Goal: Check status: Check status

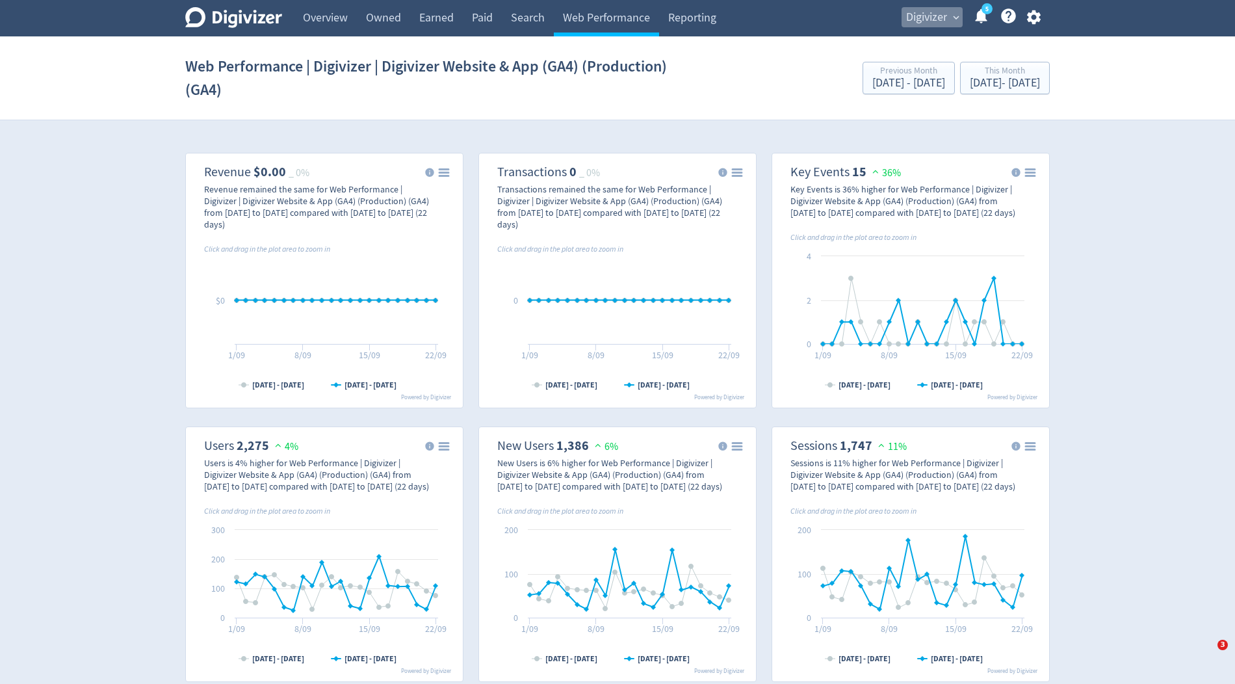
click at [911, 20] on span "Digivizer" at bounding box center [926, 17] width 41 height 21
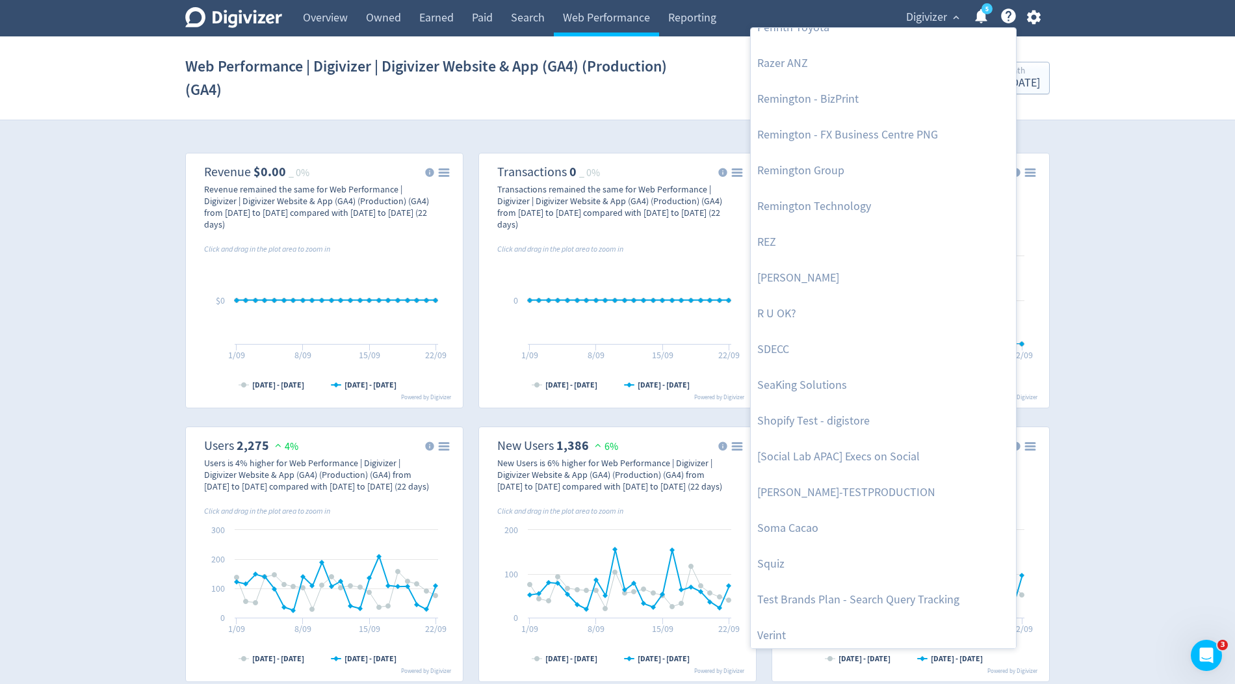
scroll to position [2811, 0]
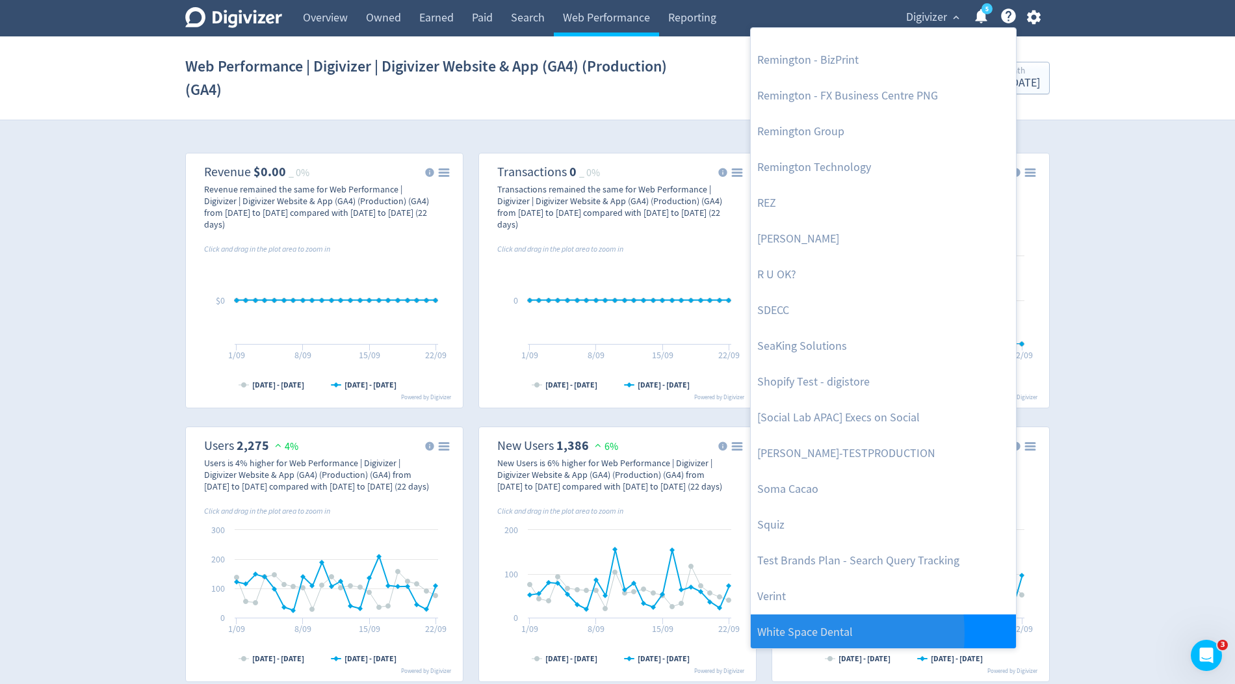
click at [768, 632] on link "White Space Dental" at bounding box center [883, 632] width 265 height 36
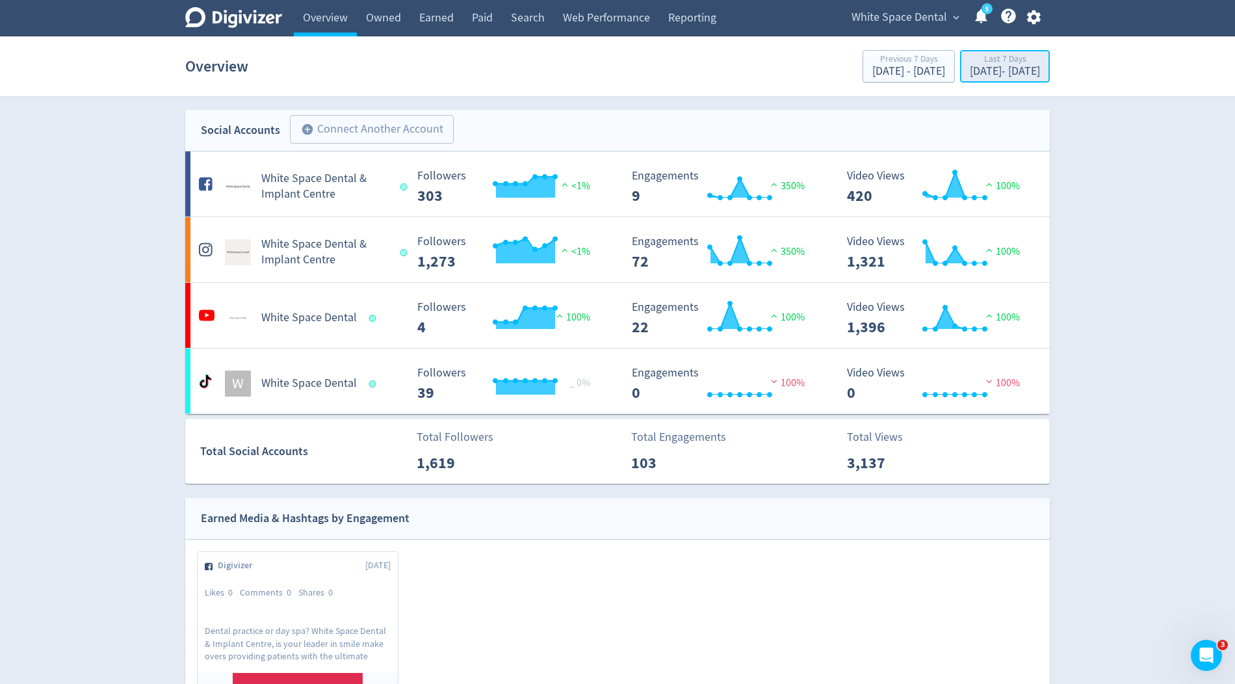
click at [970, 57] on div "Last 7 Days" at bounding box center [1005, 60] width 70 height 11
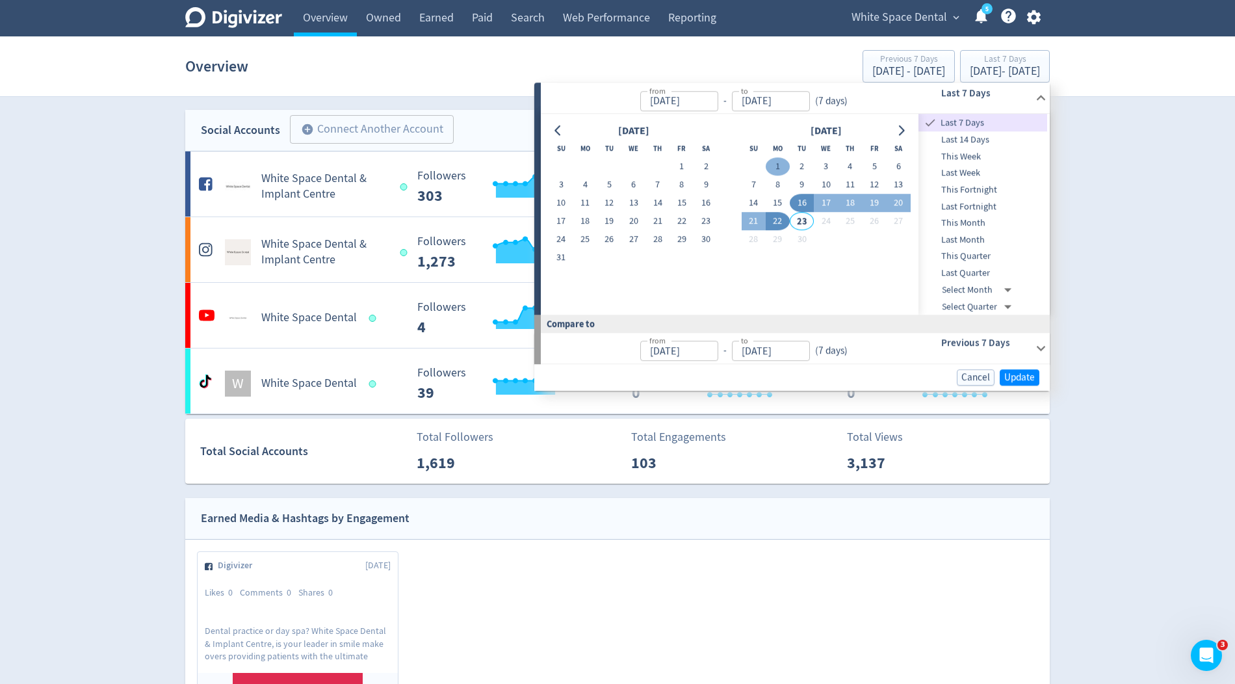
click at [780, 163] on button "1" at bounding box center [778, 167] width 24 height 18
type input "[DATE]"
click at [783, 222] on button "22" at bounding box center [778, 222] width 24 height 18
type input "[DATE]"
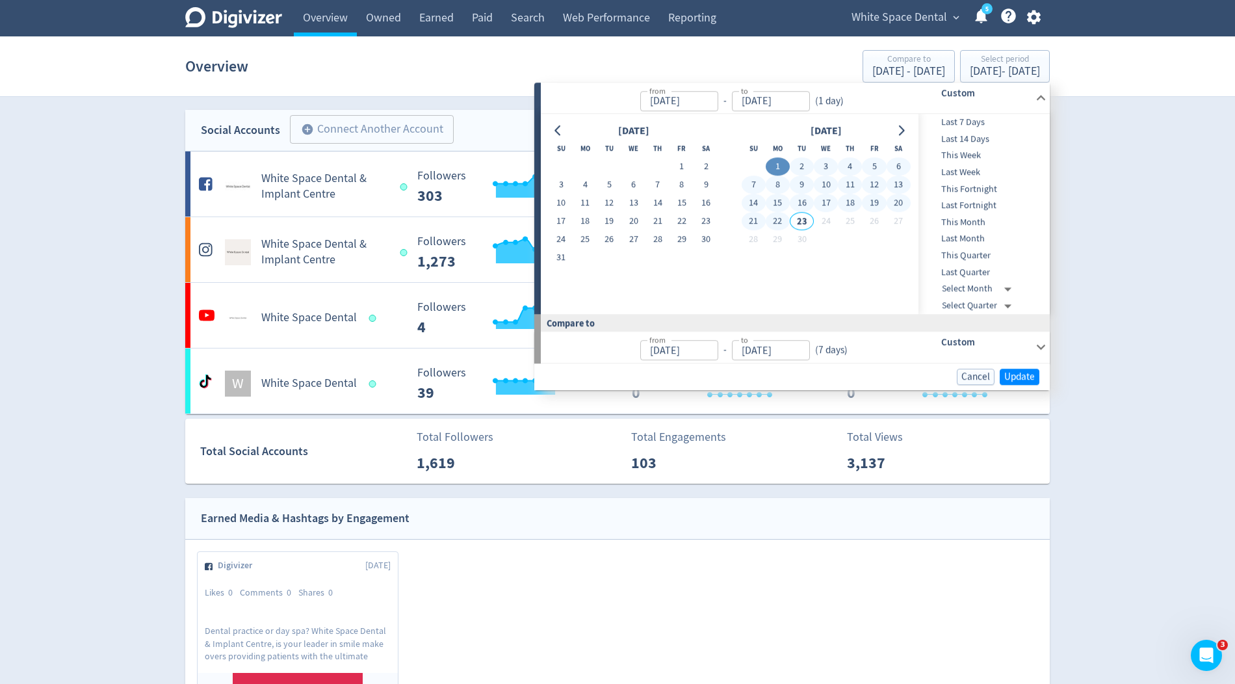
type input "[DATE]"
click at [1013, 375] on span "Update" at bounding box center [1019, 377] width 31 height 10
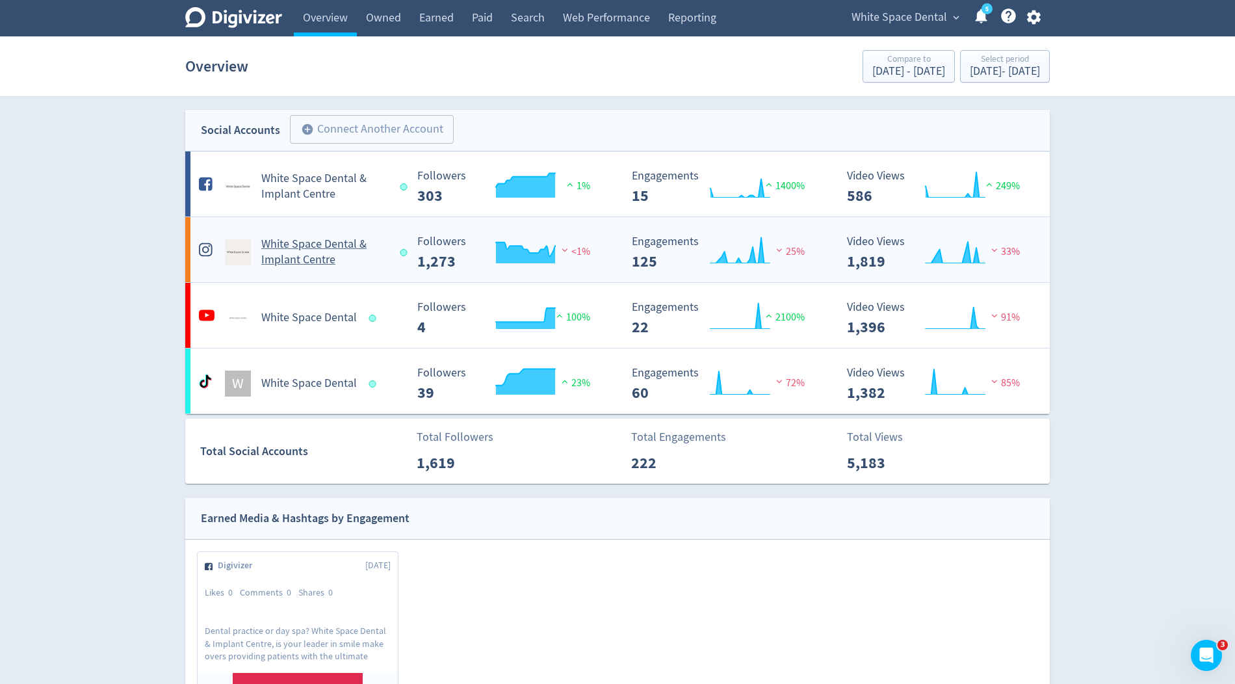
click at [305, 241] on h5 "White Space Dental & Implant Centre" at bounding box center [324, 252] width 127 height 31
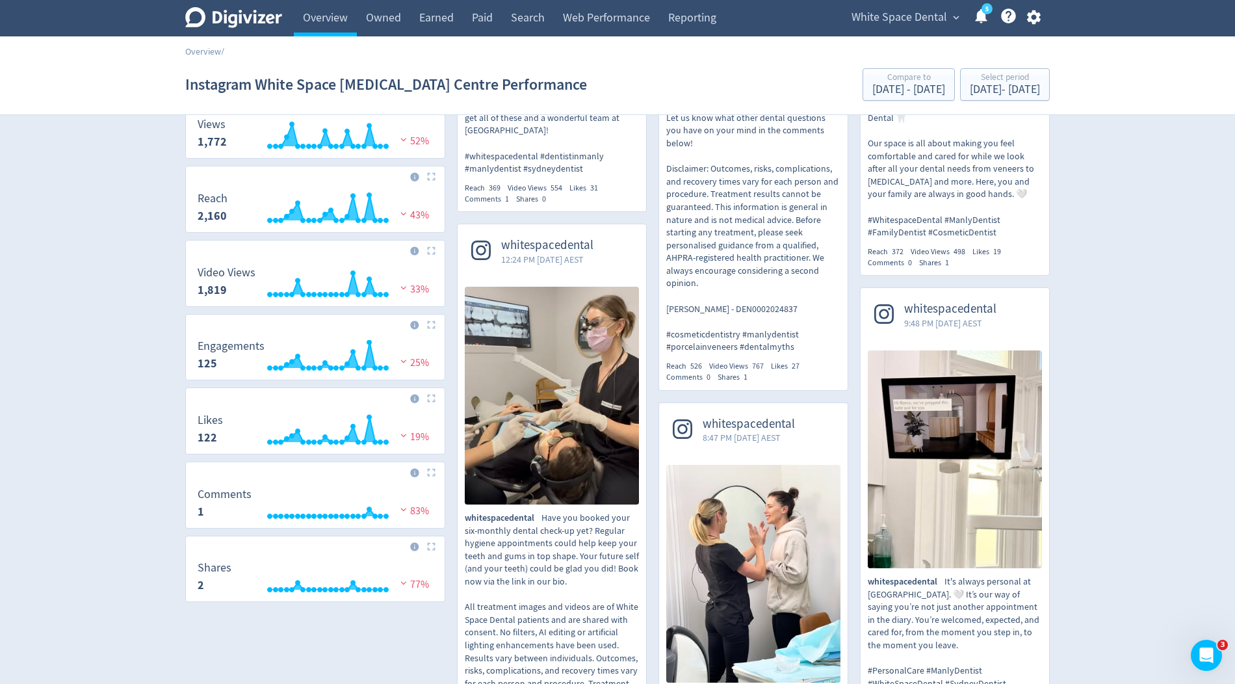
scroll to position [356, 0]
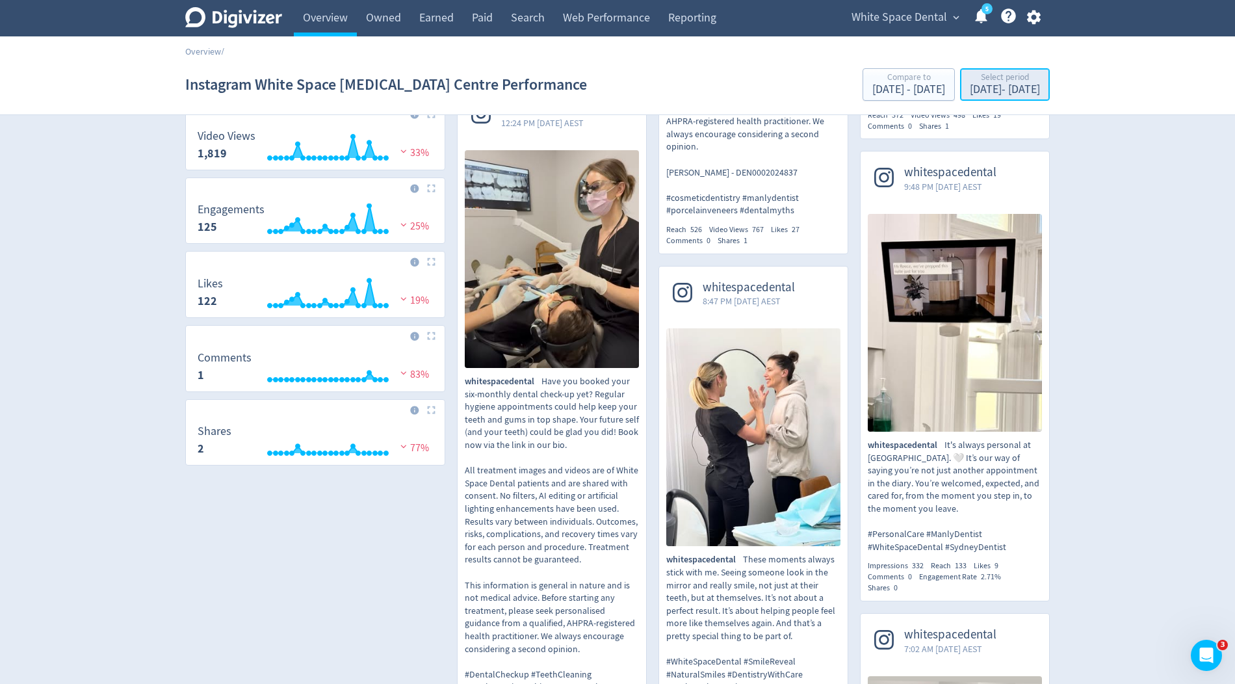
click at [970, 88] on div "[DATE] - [DATE]" at bounding box center [1005, 90] width 70 height 12
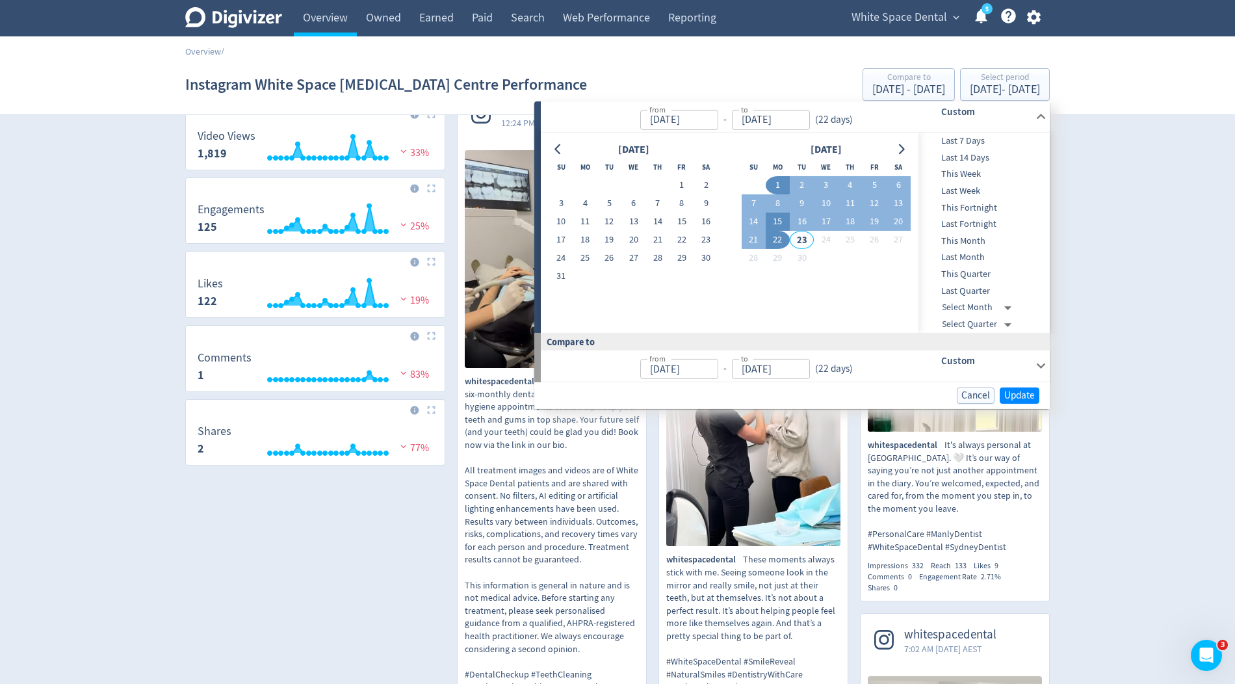
click at [778, 220] on button "15" at bounding box center [778, 222] width 24 height 18
type input "[DATE]"
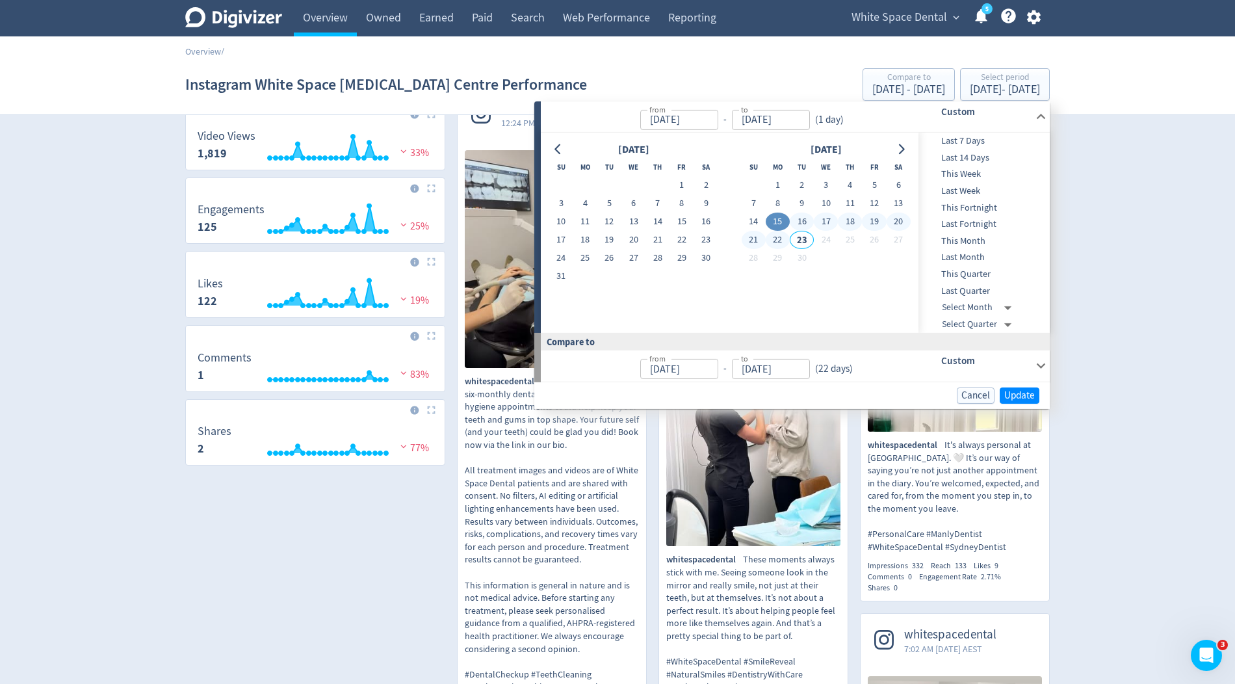
click at [778, 238] on button "22" at bounding box center [778, 240] width 24 height 18
type input "[DATE]"
click at [1010, 395] on span "Update" at bounding box center [1019, 395] width 31 height 10
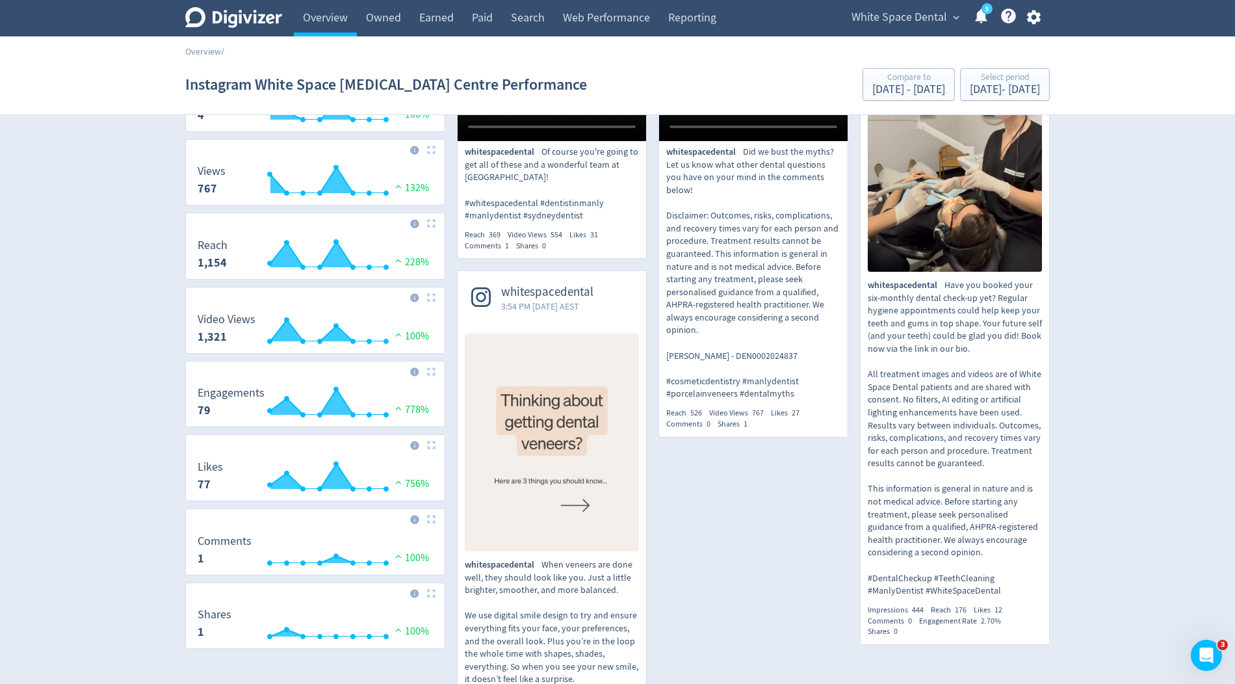
scroll to position [174, 0]
